Goal: Task Accomplishment & Management: Manage account settings

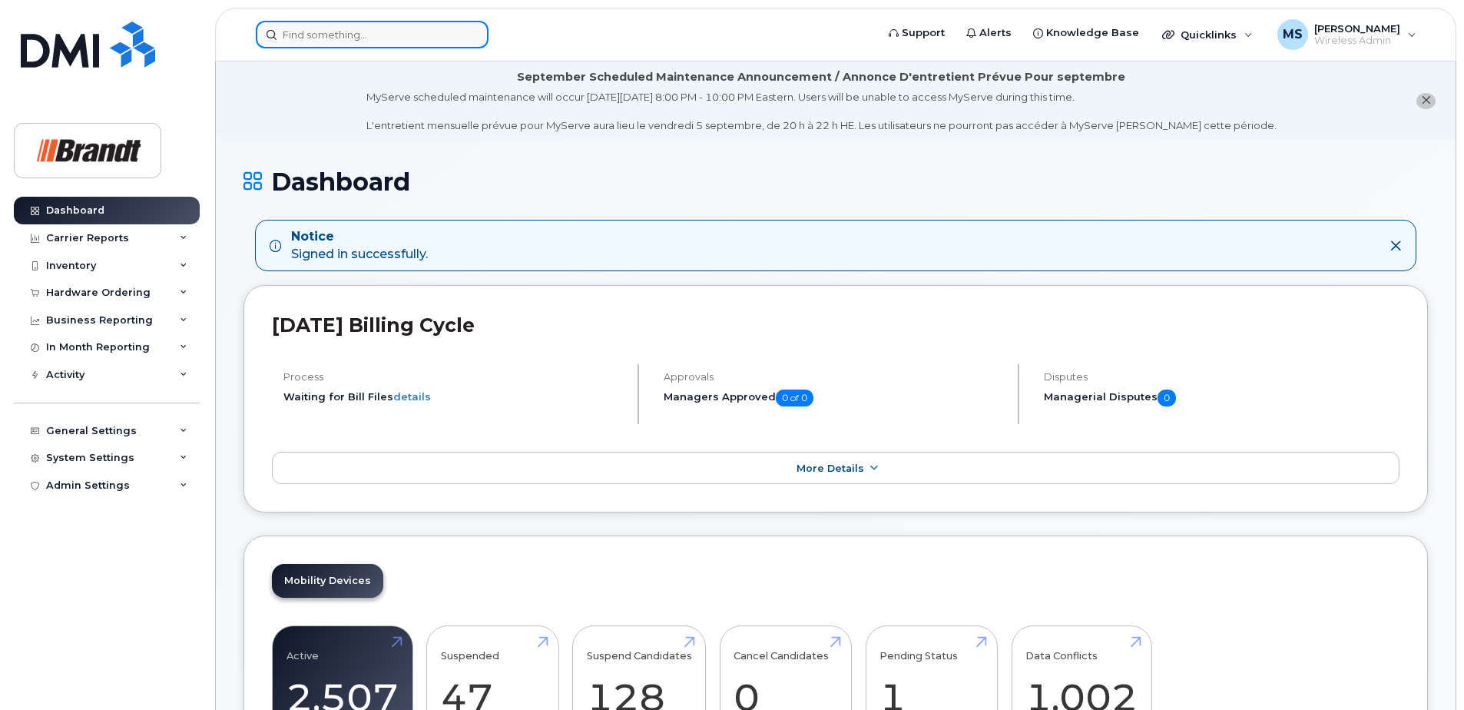
click at [410, 40] on input at bounding box center [372, 35] width 233 height 28
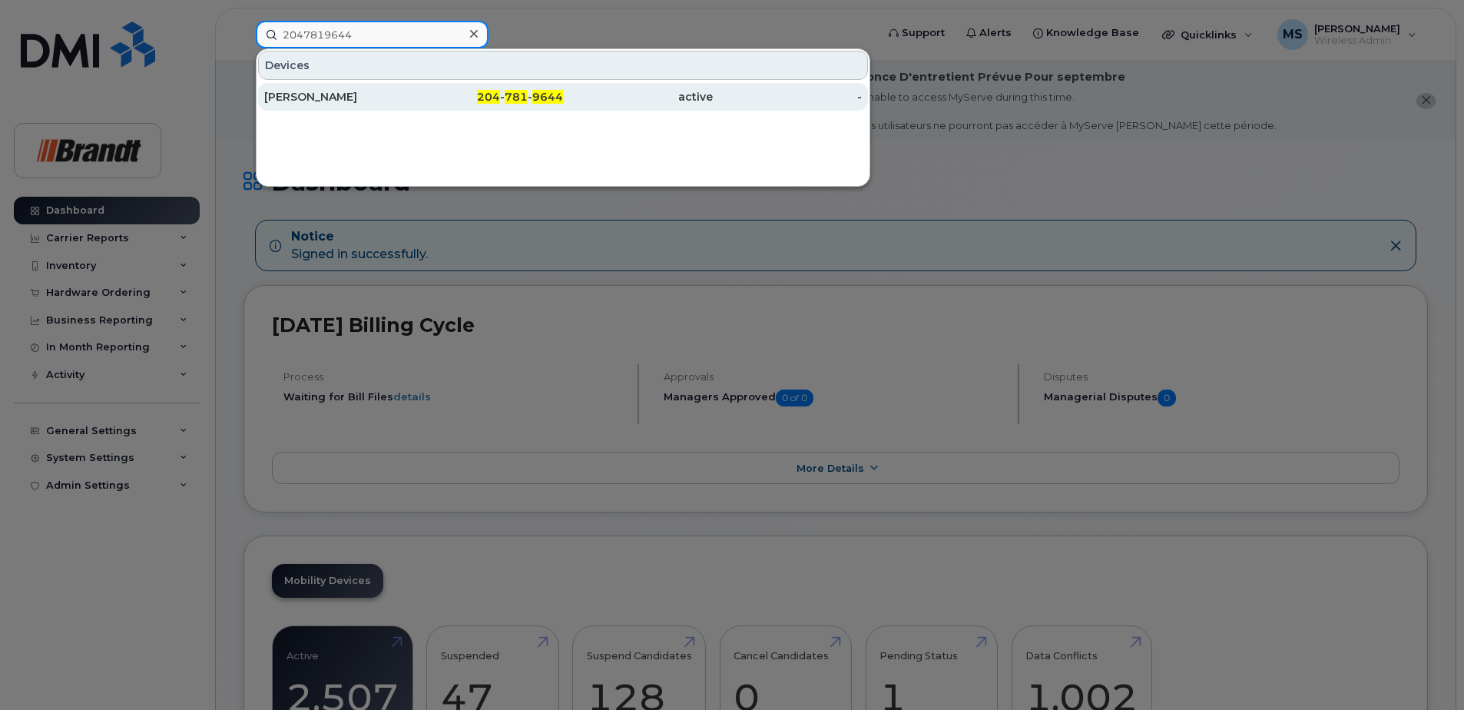
type input "2047819644"
click at [539, 92] on span "9644" at bounding box center [547, 97] width 31 height 14
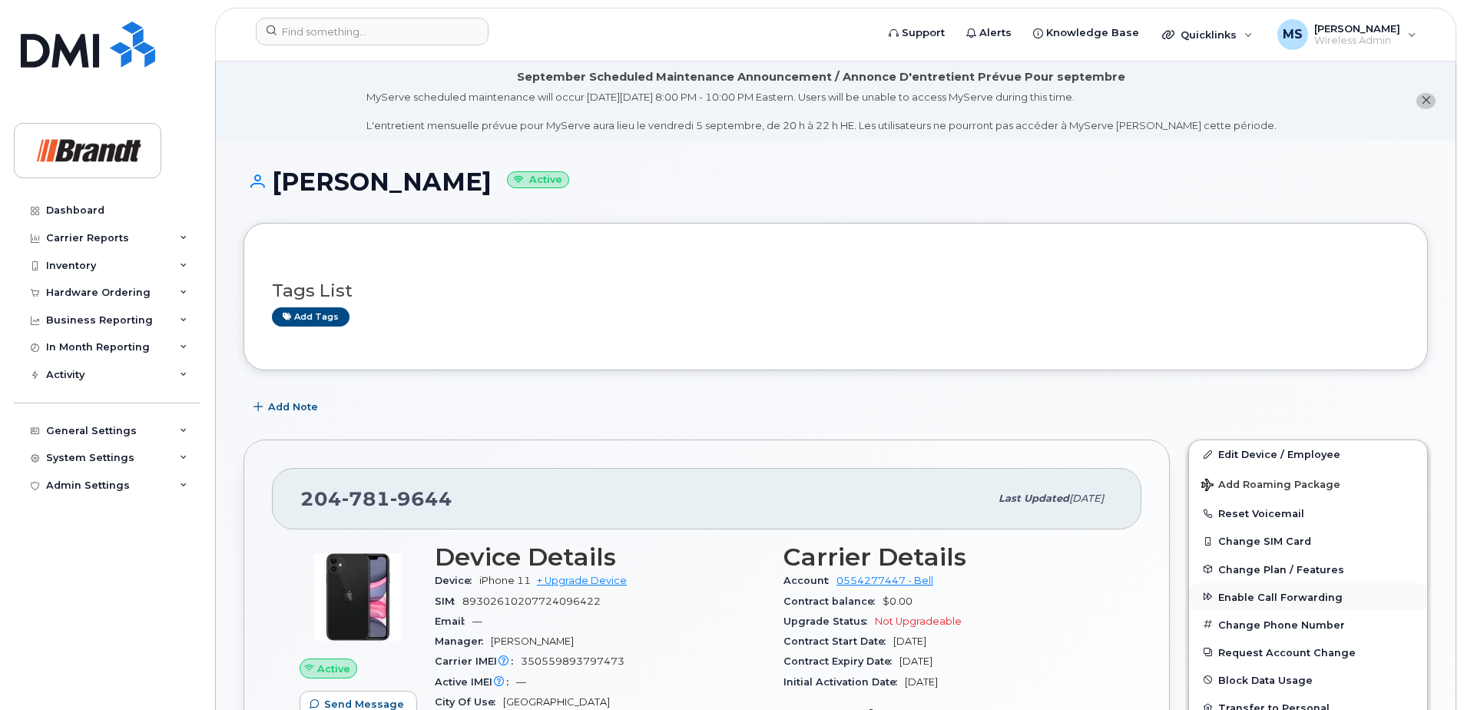
click at [1259, 592] on span "Enable Call Forwarding" at bounding box center [1281, 597] width 124 height 12
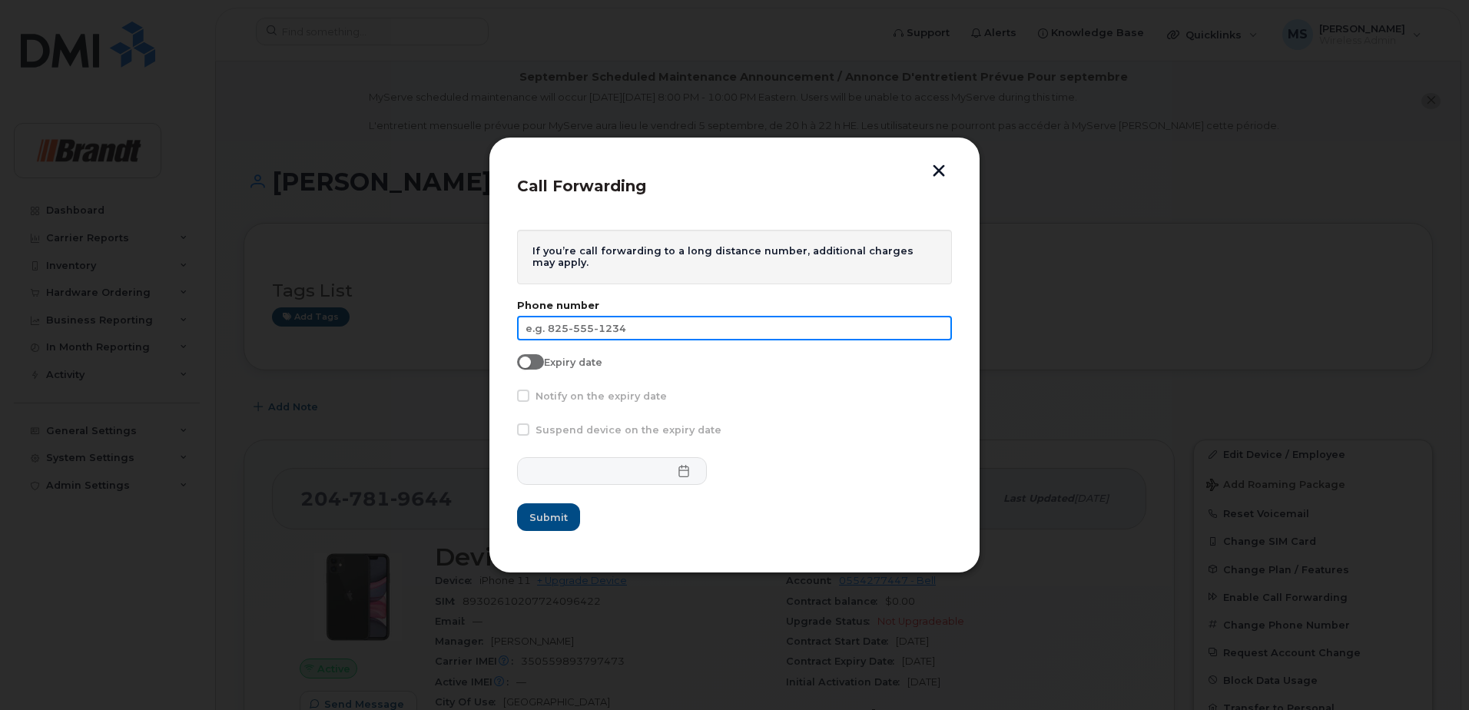
click at [589, 338] on input "text" at bounding box center [734, 328] width 435 height 25
type input "519-520-7463"
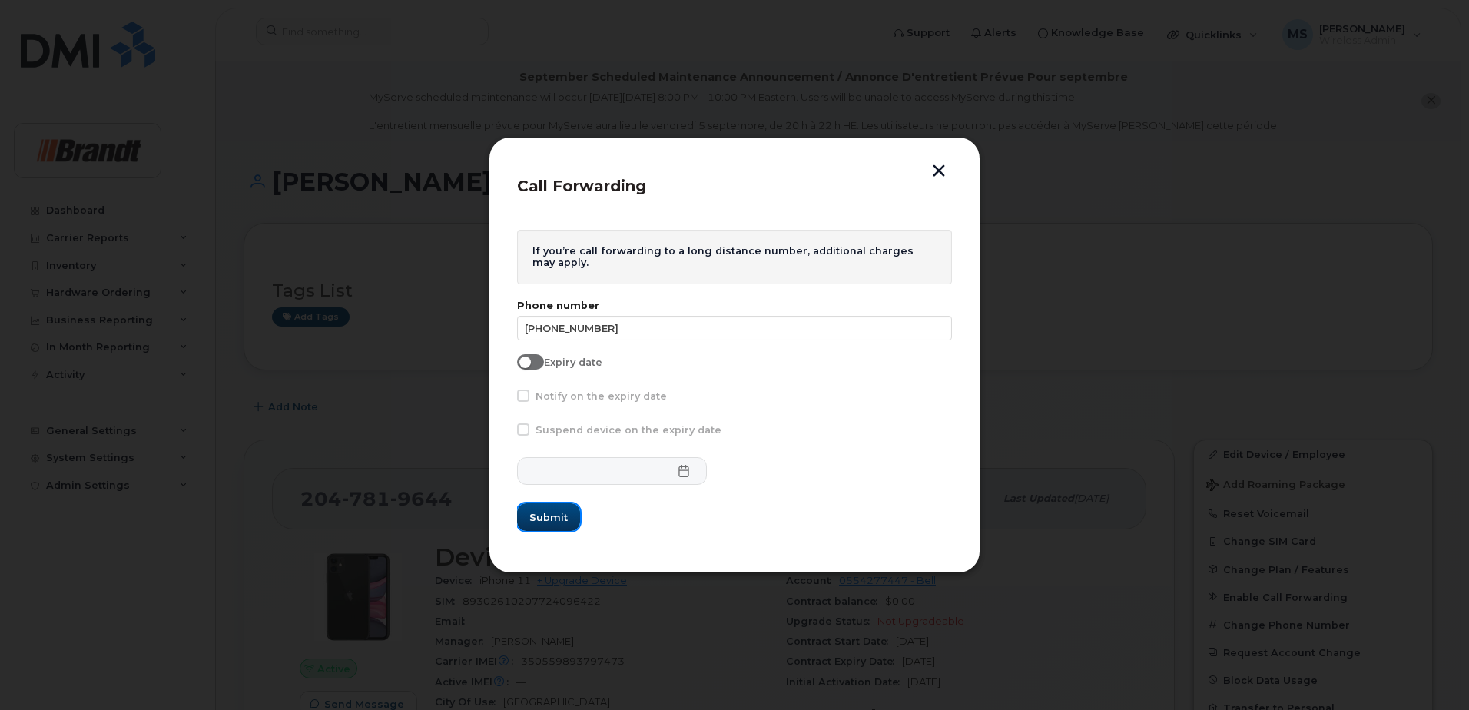
click at [559, 527] on button "Submit" at bounding box center [548, 517] width 63 height 28
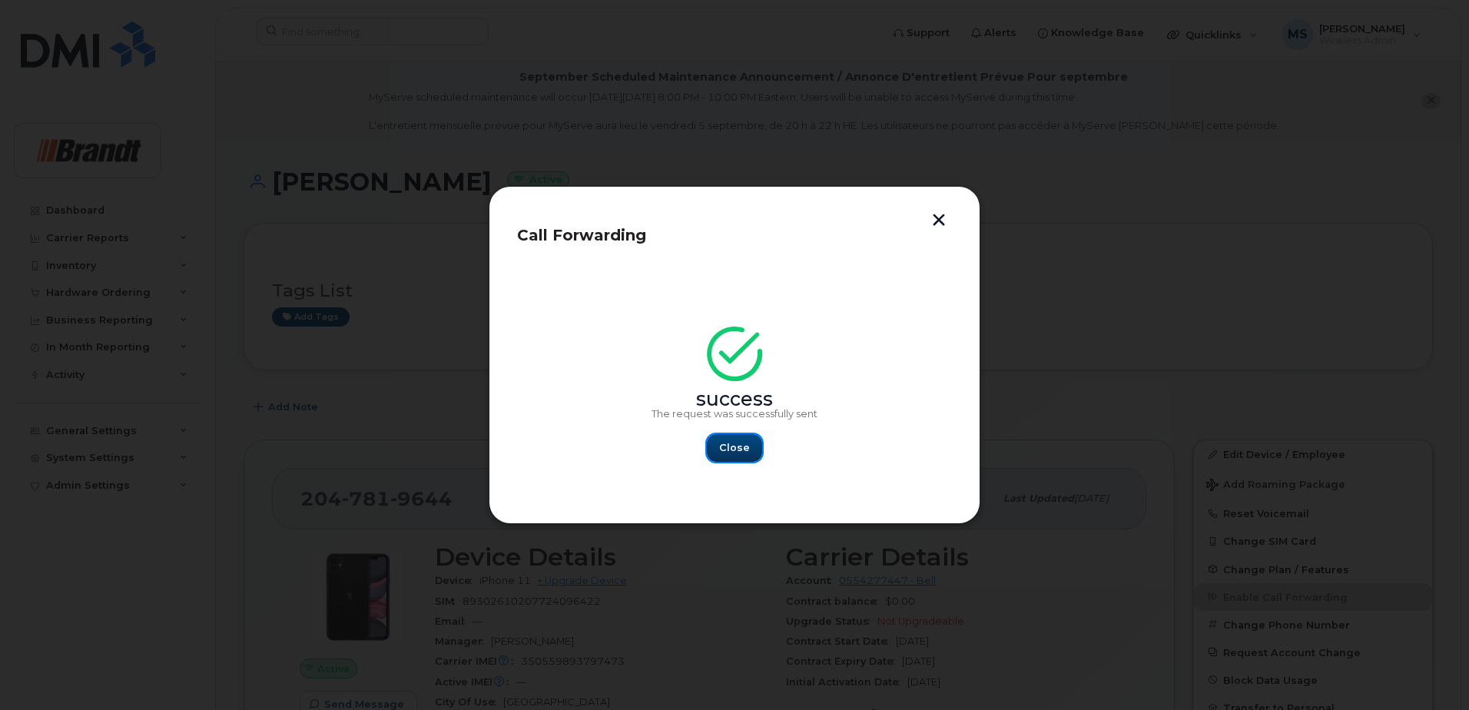
click at [737, 446] on span "Close" at bounding box center [734, 447] width 31 height 15
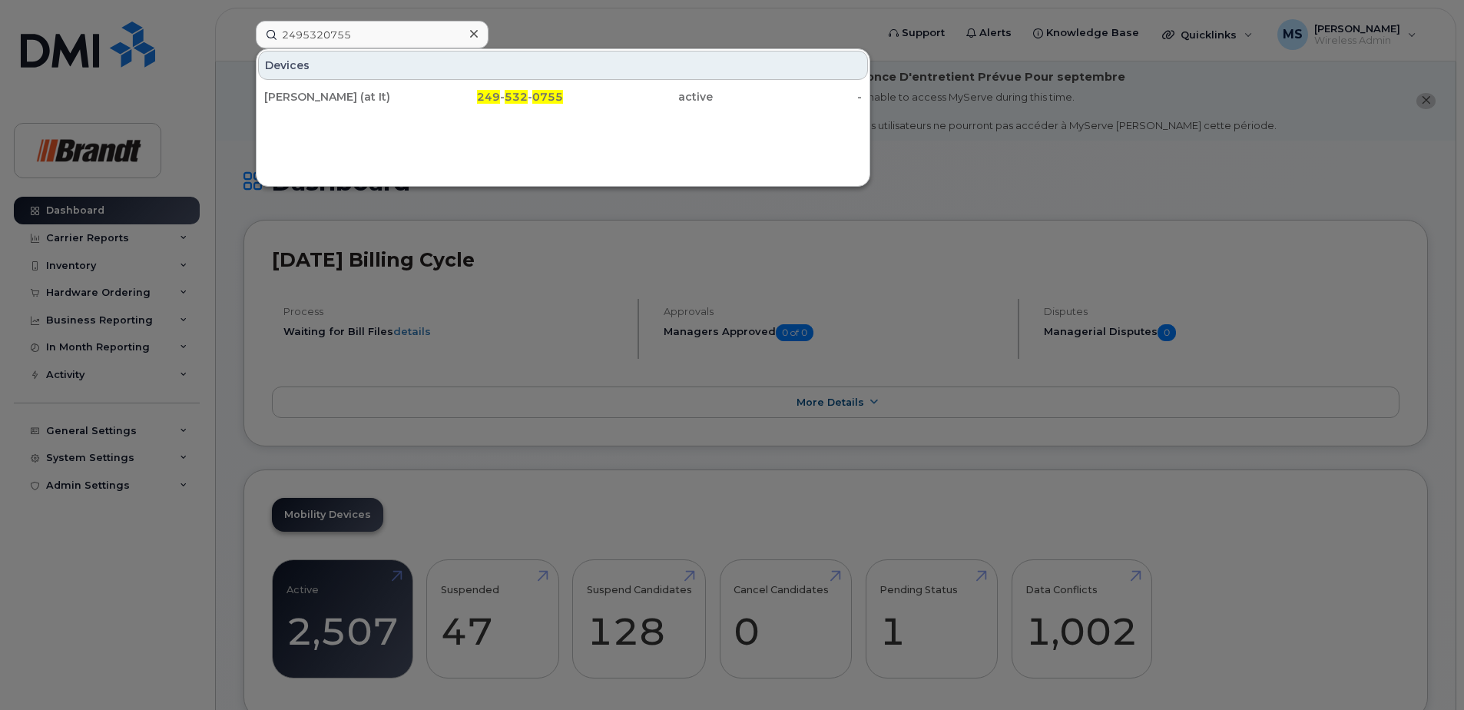
type input "2495320755"
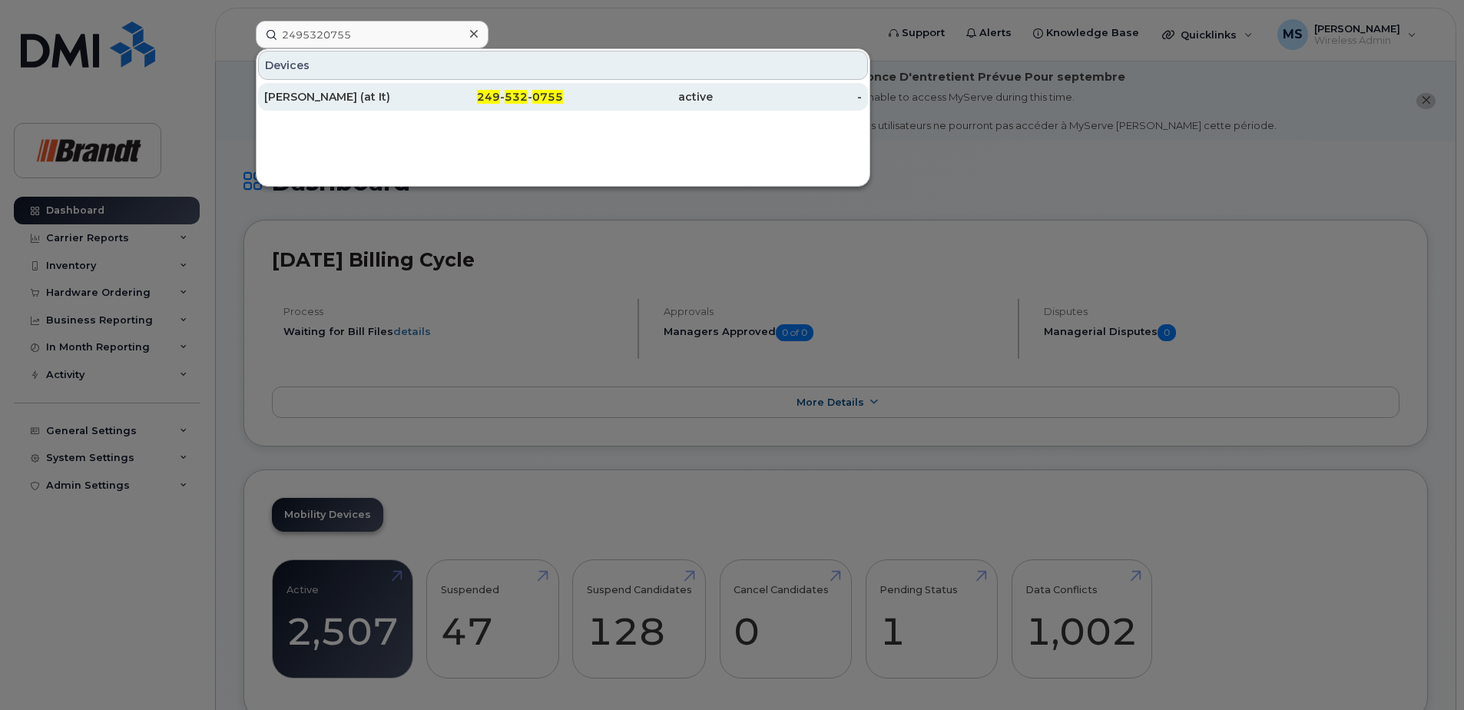
click at [367, 98] on div "[PERSON_NAME] (at It)" at bounding box center [339, 96] width 150 height 15
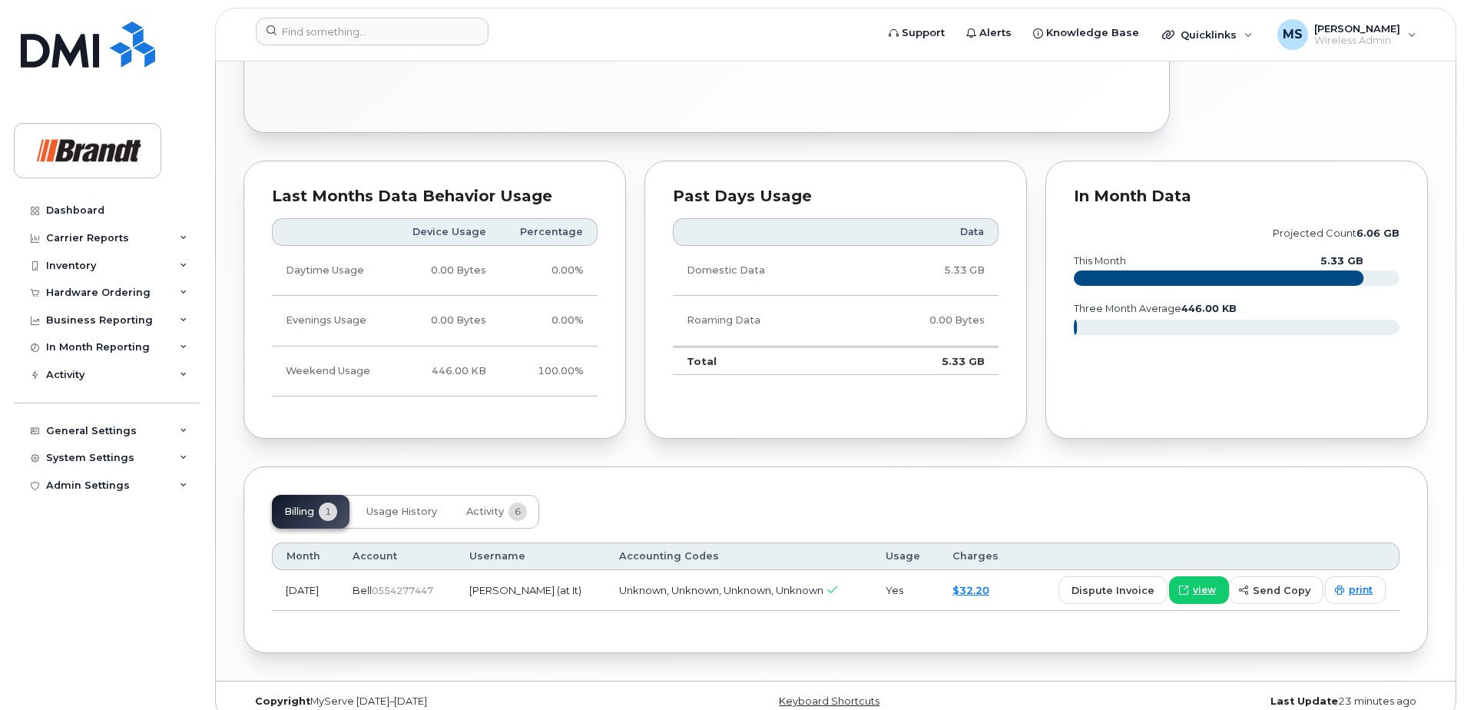
scroll to position [830, 0]
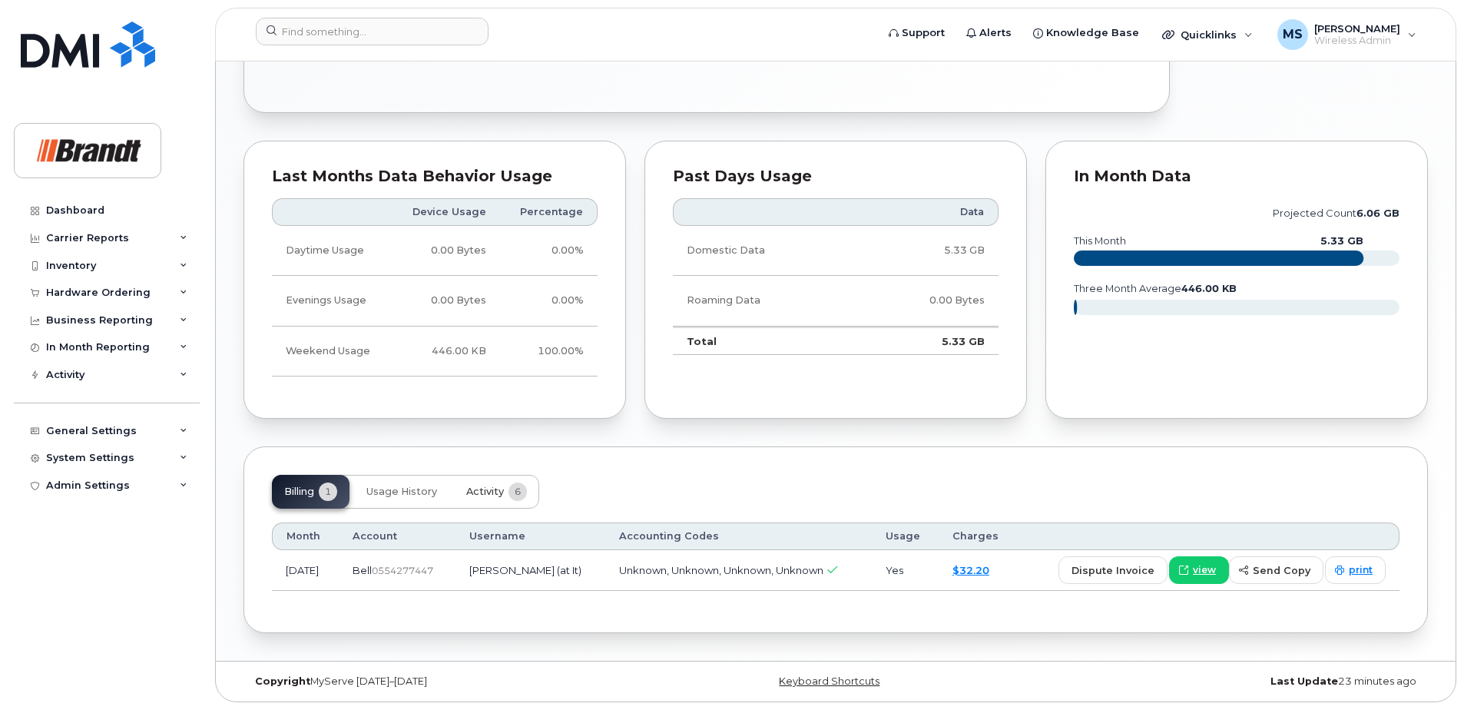
click at [479, 497] on span "Activity" at bounding box center [485, 492] width 38 height 12
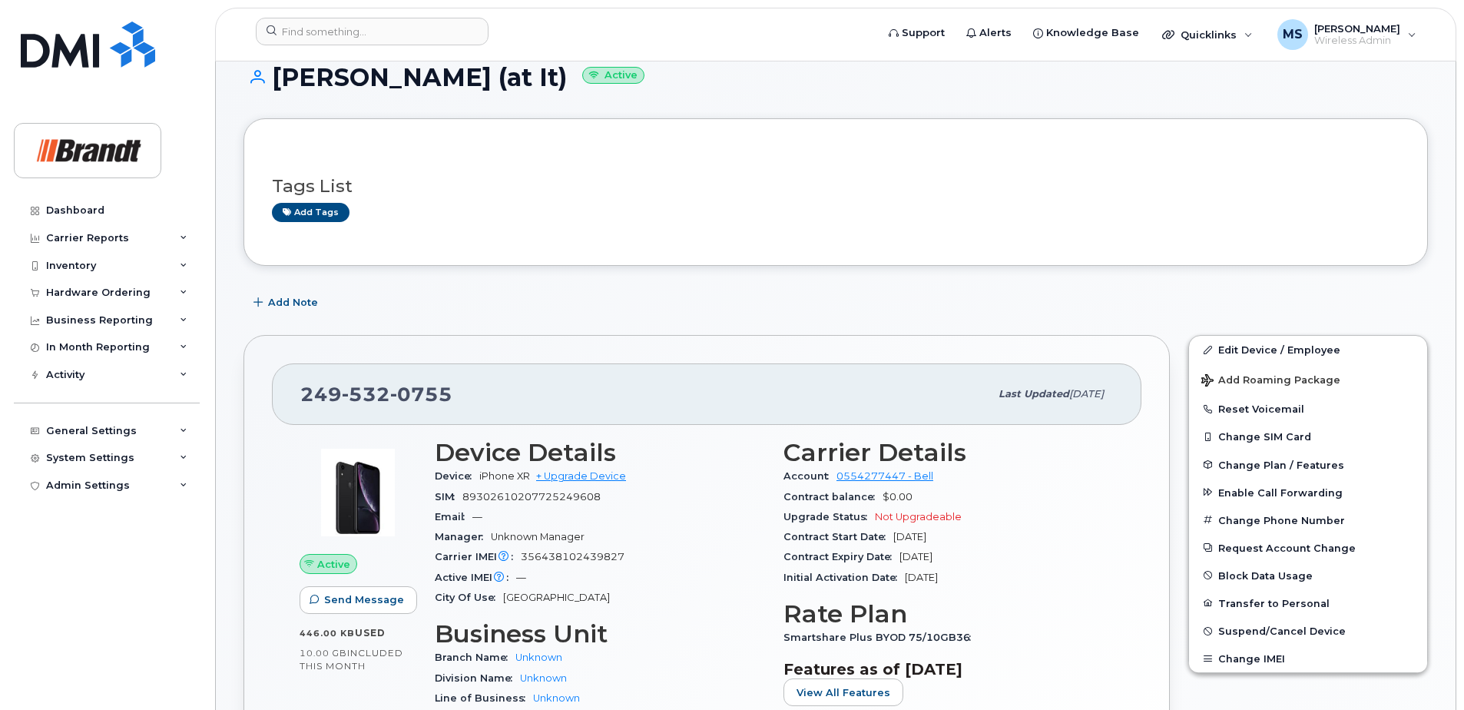
scroll to position [0, 0]
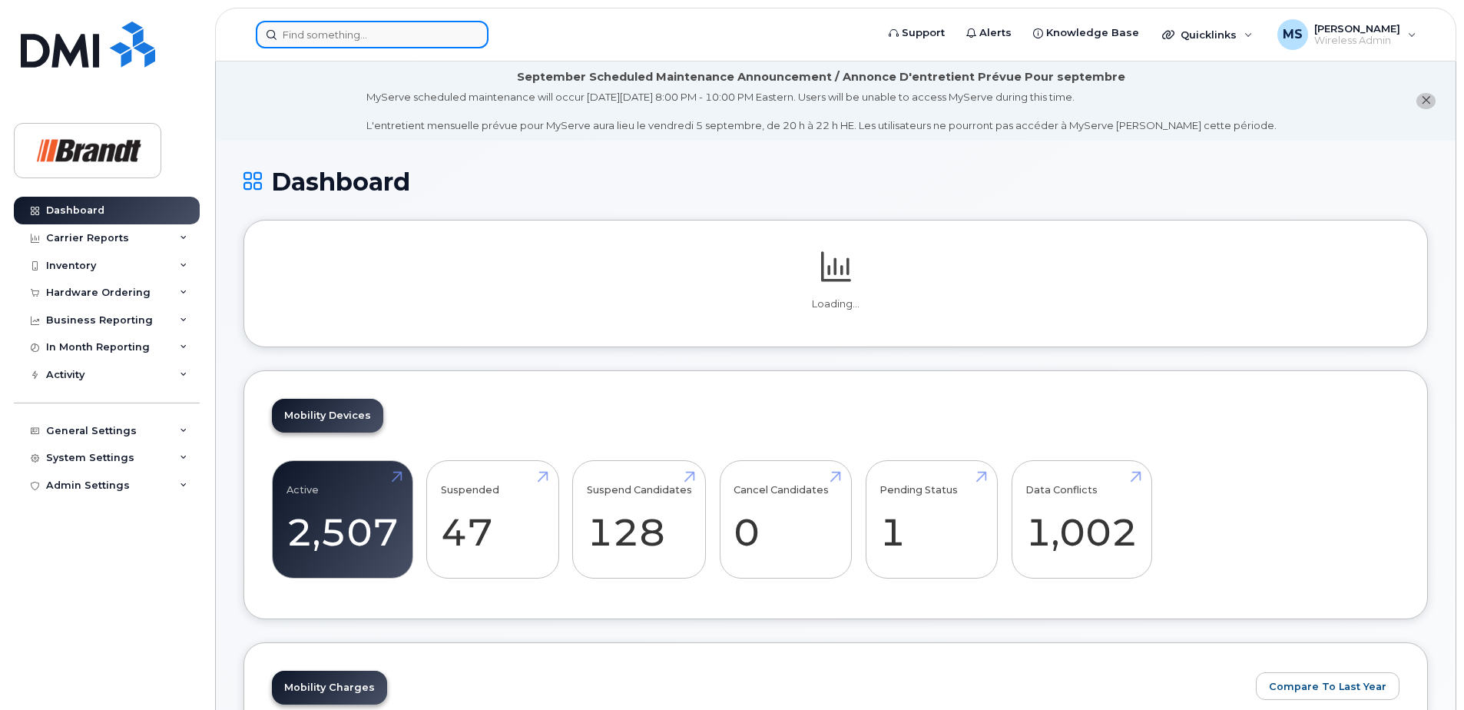
click at [365, 36] on input at bounding box center [372, 35] width 233 height 28
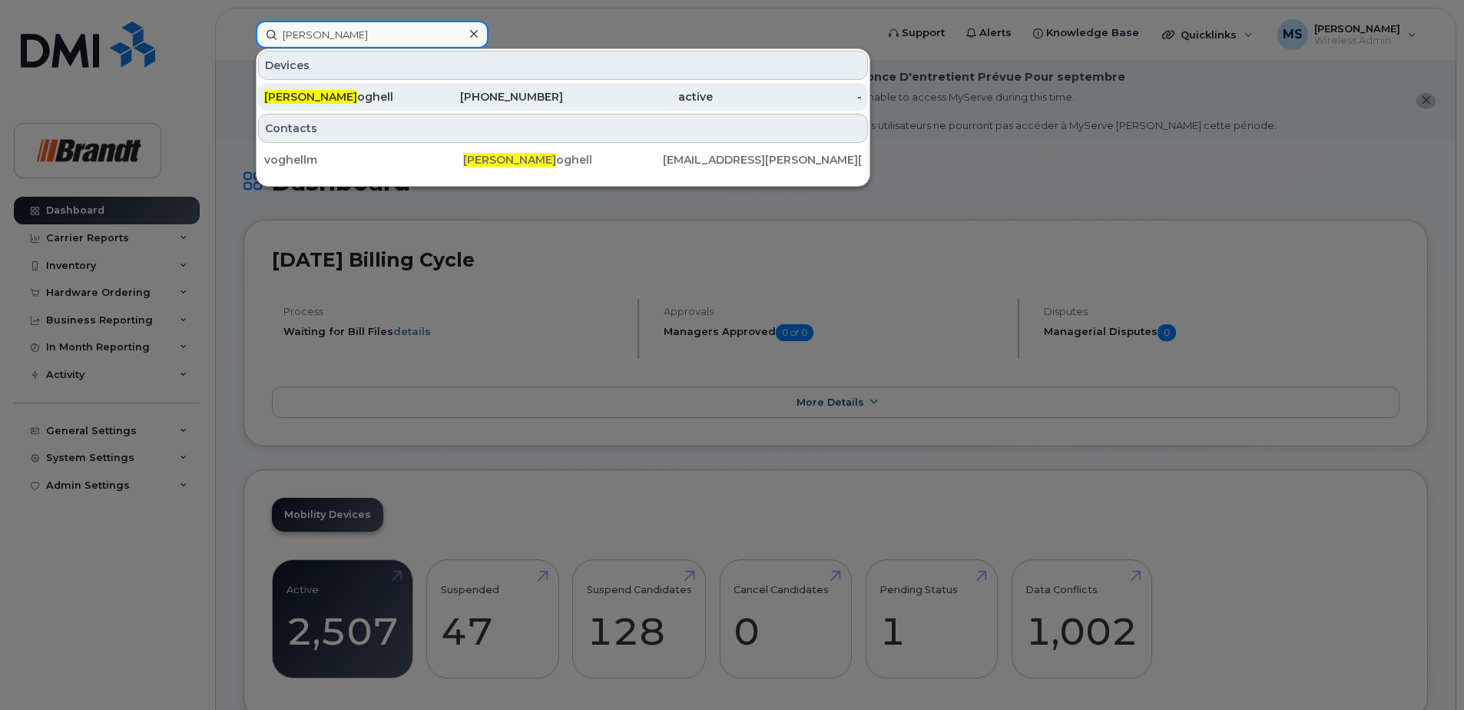
type input "mark v"
click at [508, 90] on div "250-755-9787" at bounding box center [489, 96] width 150 height 15
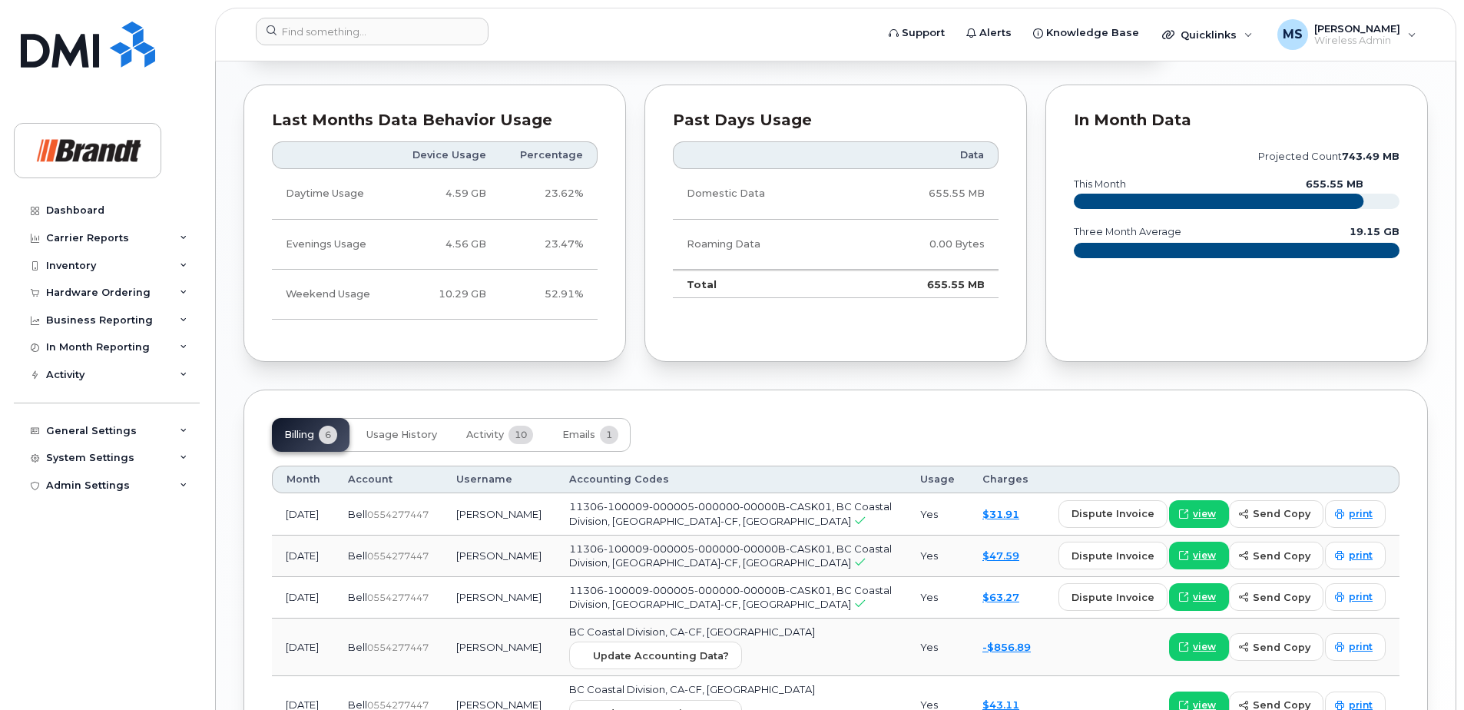
scroll to position [1153, 0]
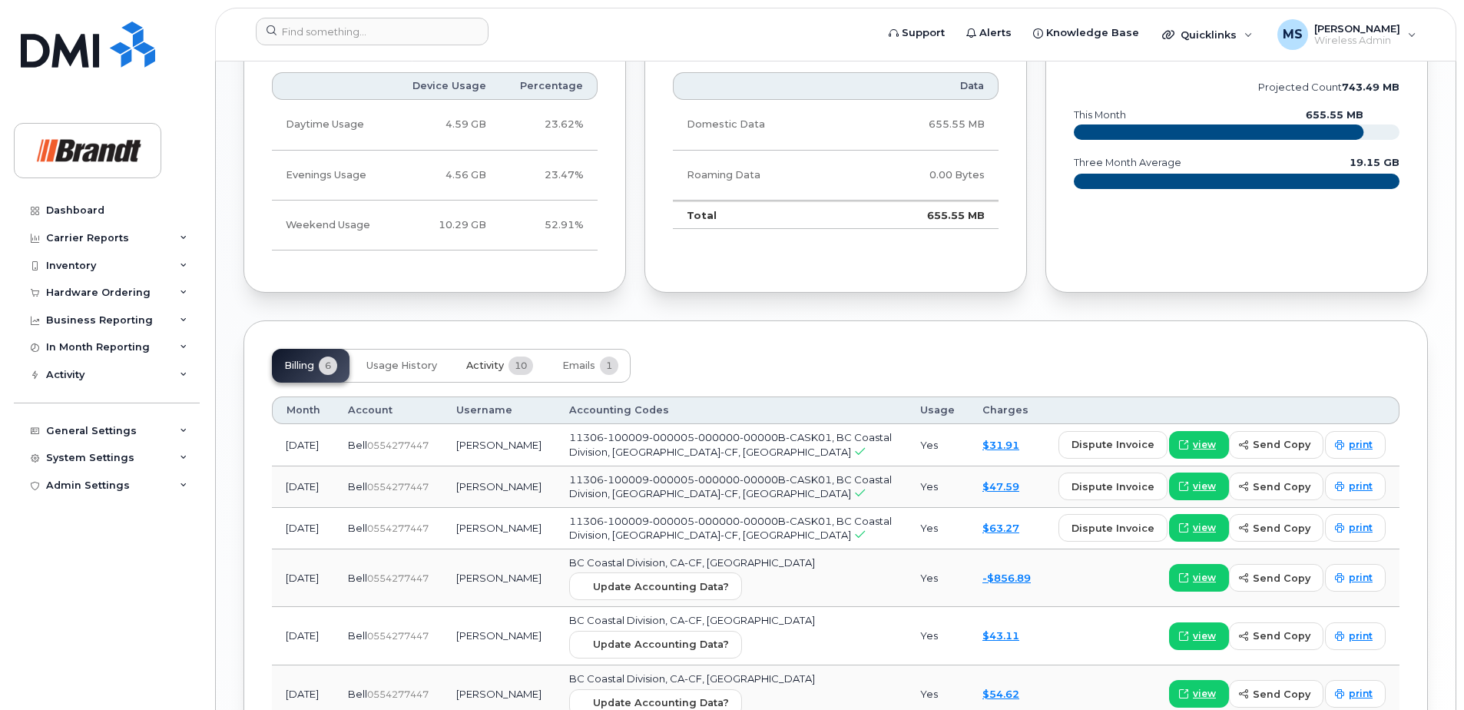
click at [509, 374] on button "Activity 10" at bounding box center [499, 366] width 91 height 34
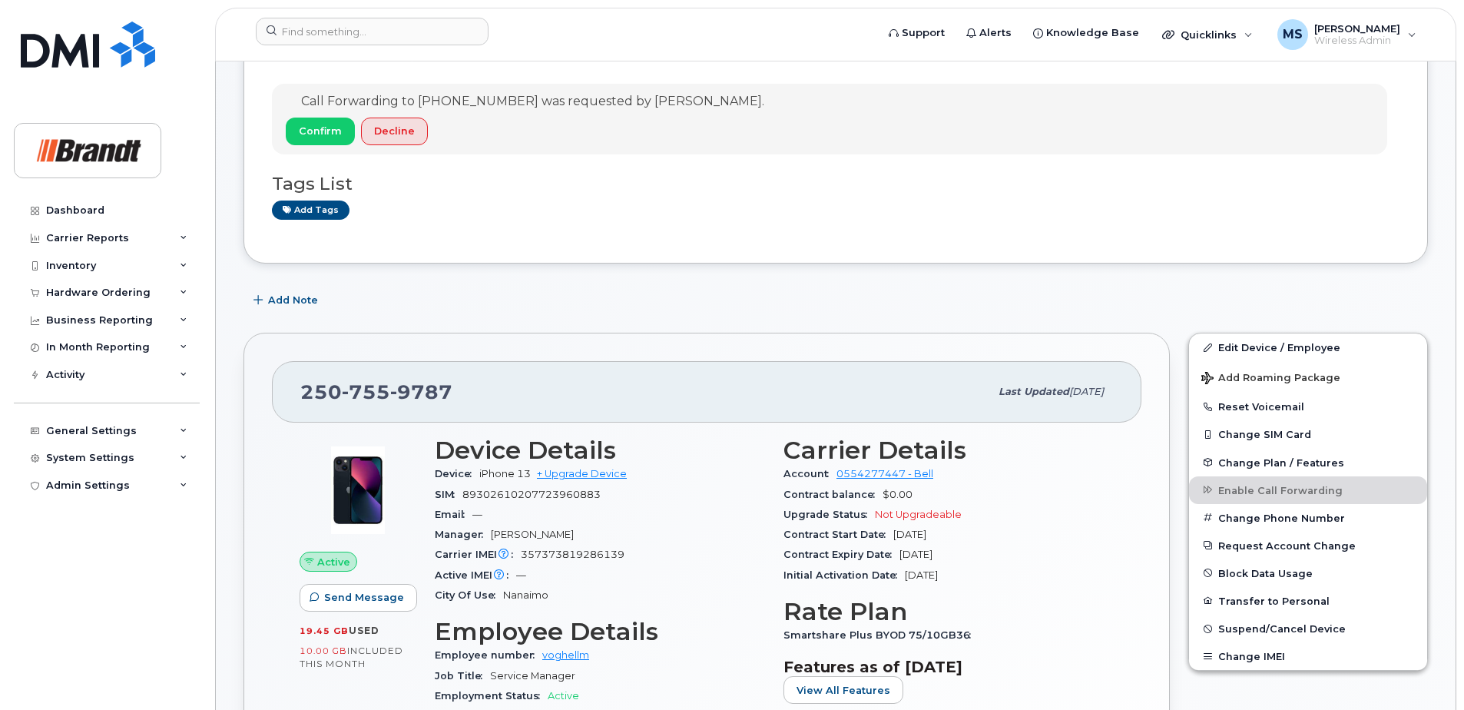
scroll to position [154, 0]
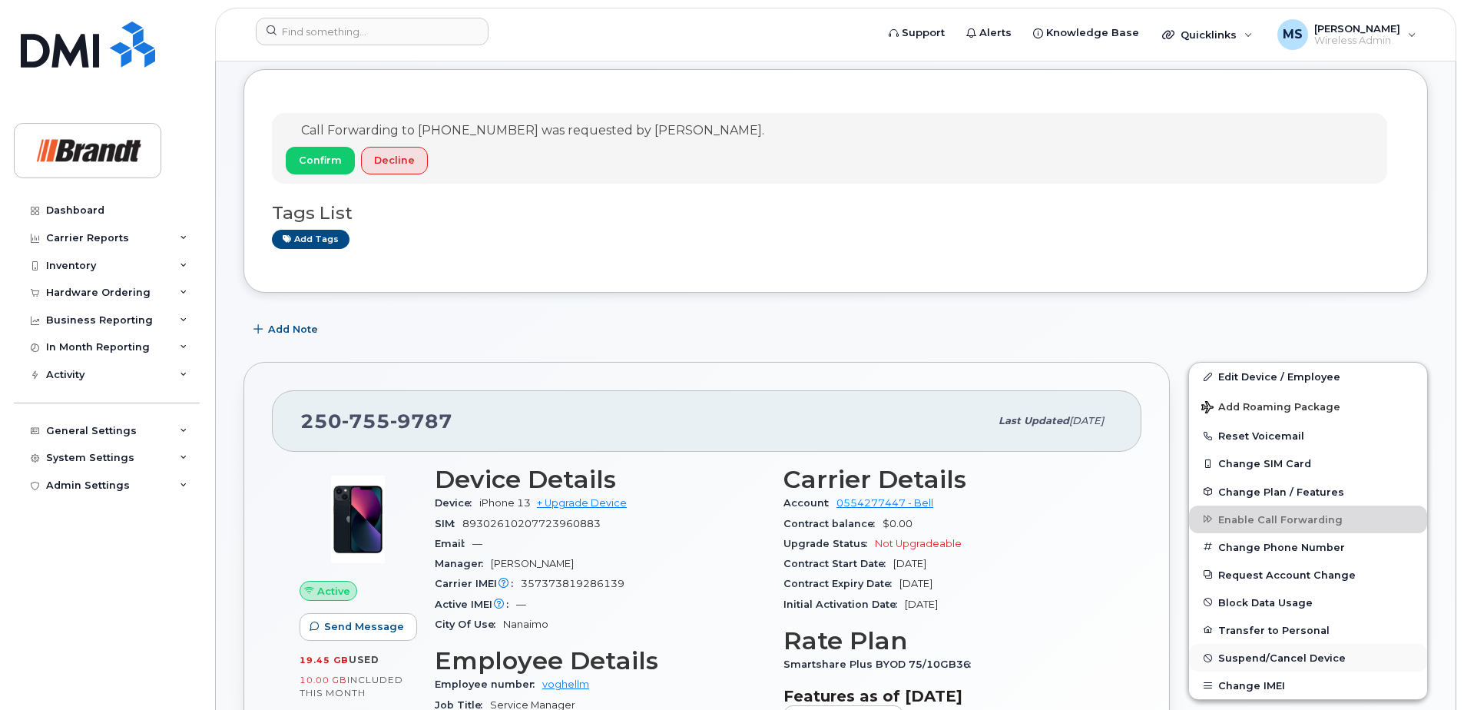
click at [1275, 656] on span "Suspend/Cancel Device" at bounding box center [1283, 658] width 128 height 12
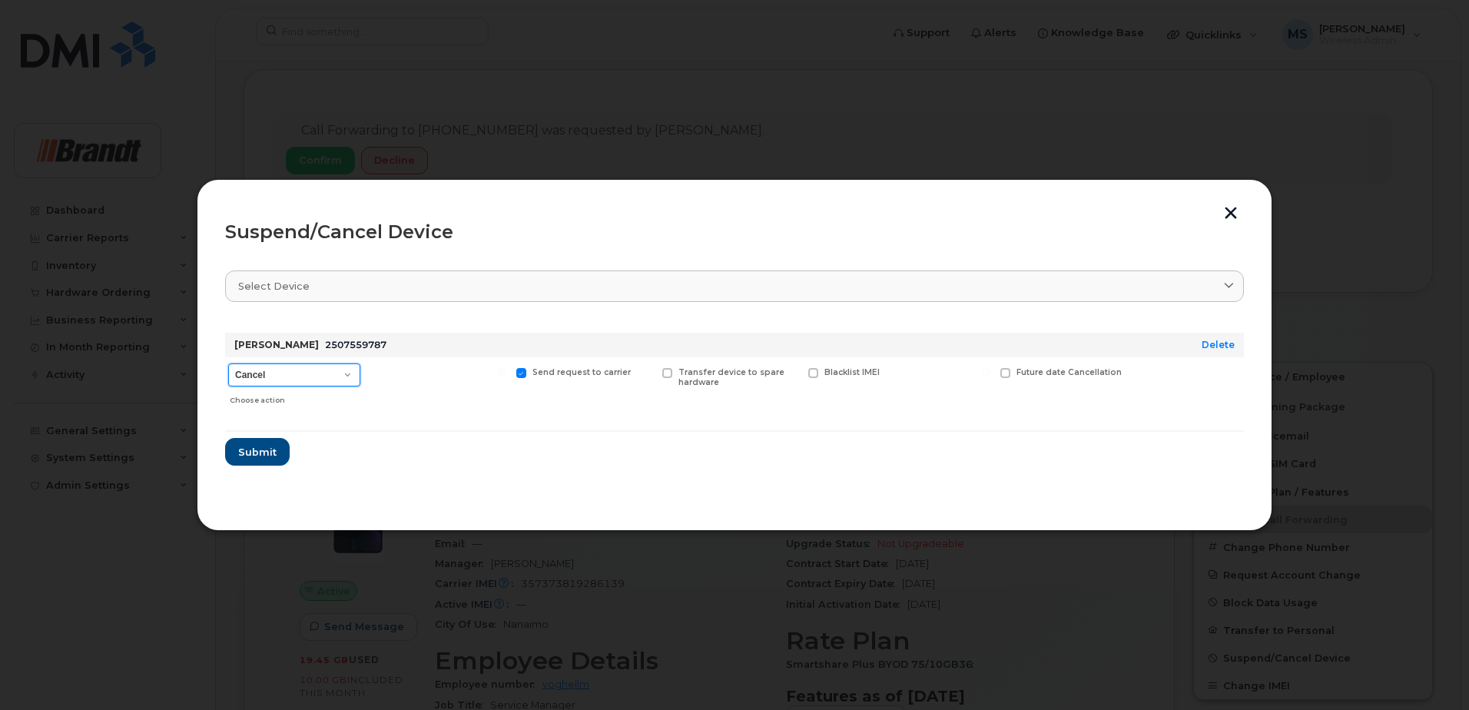
drag, startPoint x: 300, startPoint y: 377, endPoint x: 297, endPoint y: 385, distance: 8.3
click at [300, 377] on select "Cancel Suspend - Extend Suspension Suspend - Reduced Rate Suspend - Full Rate S…" at bounding box center [294, 374] width 132 height 23
select select "[object Object]"
click at [228, 363] on select "Cancel Suspend - Extend Suspension Suspend - Reduced Rate Suspend - Full Rate S…" at bounding box center [294, 374] width 132 height 23
click at [388, 380] on span "Available for new activations/redeployments" at bounding box center [443, 377] width 115 height 20
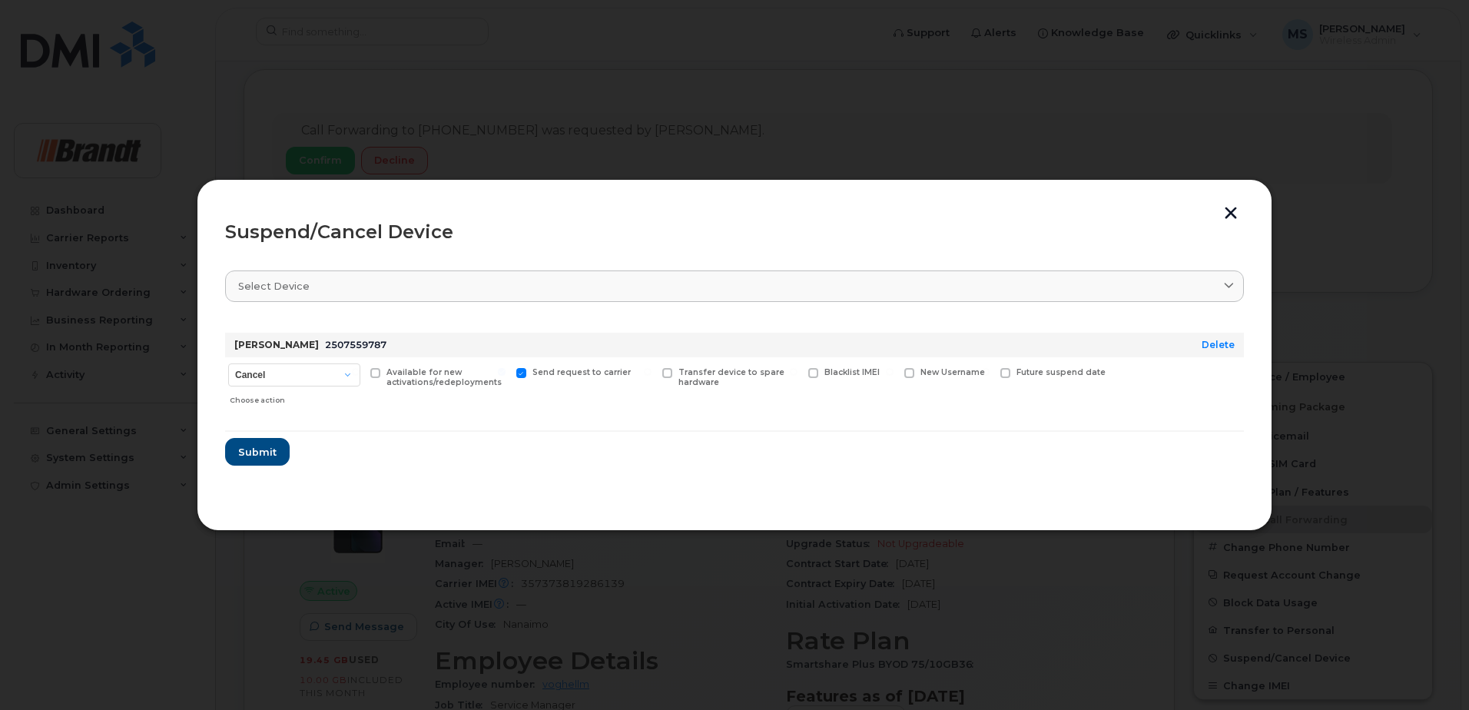
click at [360, 376] on input "Available for new activations/redeployments" at bounding box center [356, 372] width 8 height 8
checkbox input "true"
click at [251, 460] on button "Submit" at bounding box center [256, 452] width 63 height 28
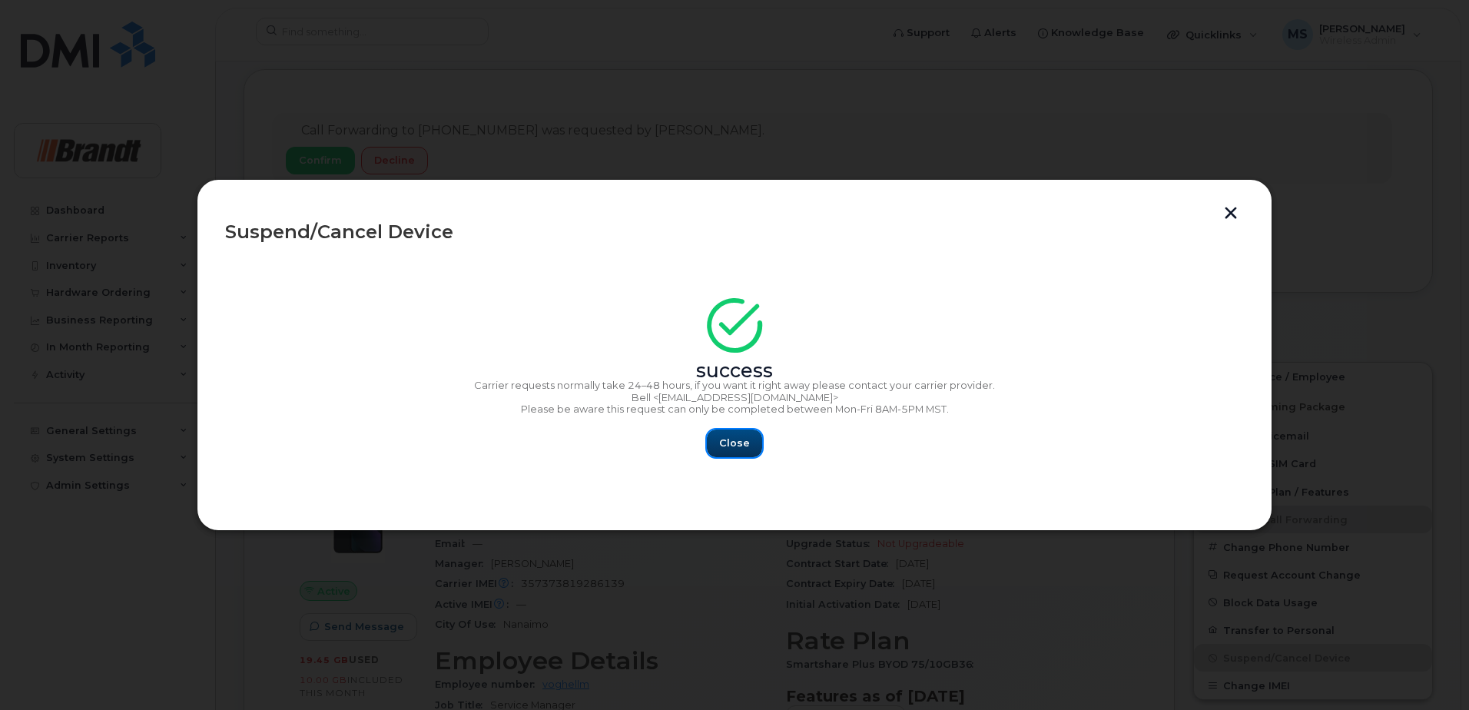
click at [738, 446] on span "Close" at bounding box center [734, 443] width 31 height 15
